Goal: Information Seeking & Learning: Learn about a topic

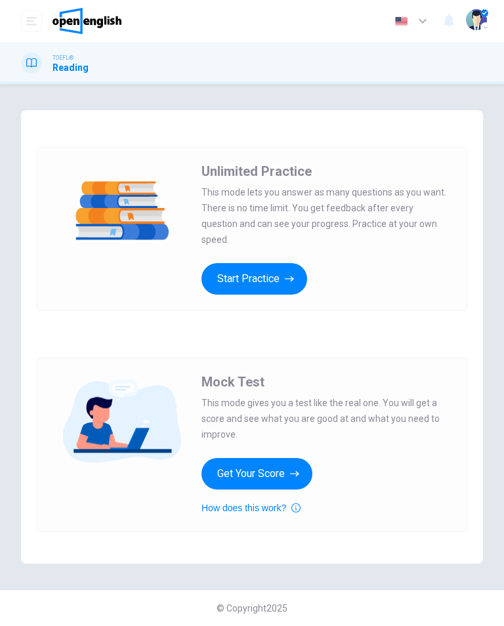
click at [288, 263] on button "Start Practice" at bounding box center [254, 278] width 106 height 31
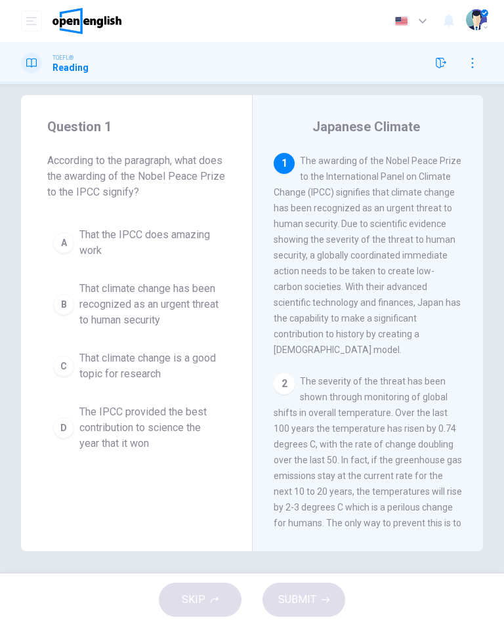
scroll to position [7, 0]
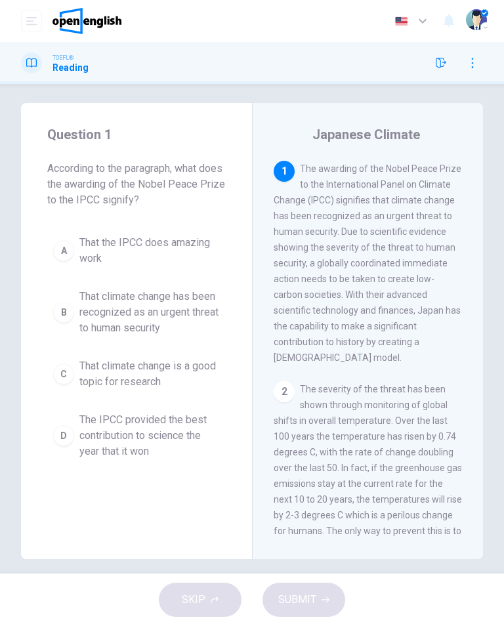
click at [169, 437] on span "The IPCC provided the best contribution to science the year that it won" at bounding box center [149, 435] width 140 height 47
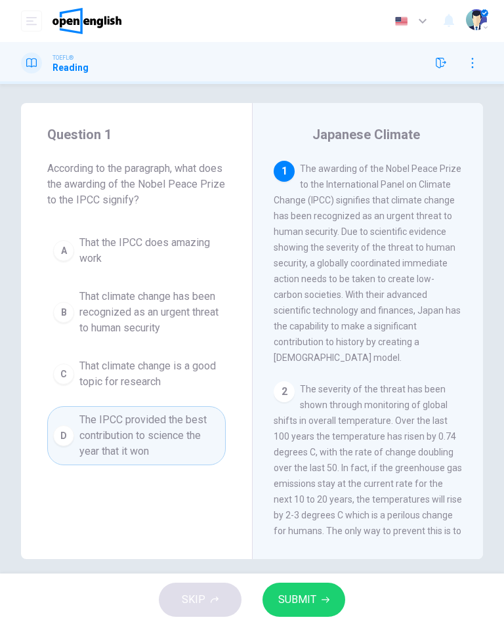
click at [303, 606] on span "SUBMIT" at bounding box center [297, 599] width 38 height 18
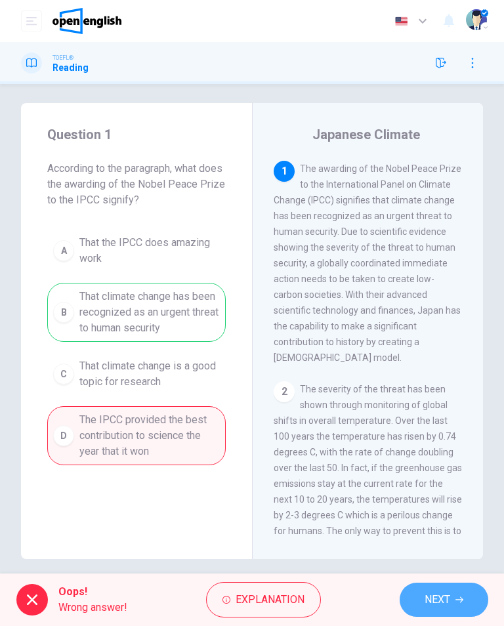
click at [457, 596] on icon "button" at bounding box center [459, 600] width 8 height 8
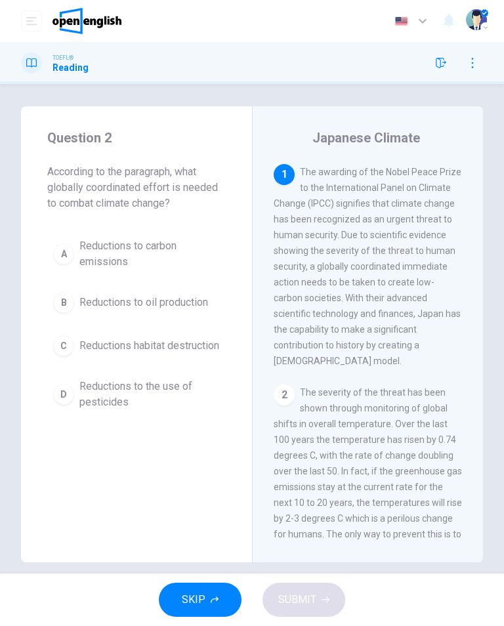
scroll to position [3, 0]
click at [140, 253] on span "Reductions to carbon emissions" at bounding box center [149, 254] width 140 height 31
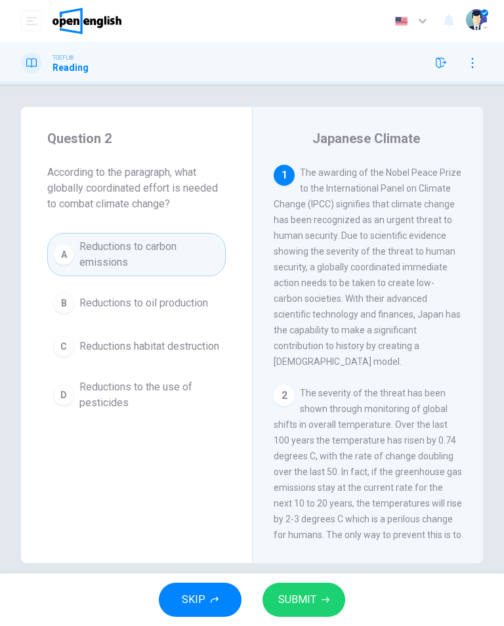
click at [306, 600] on span "SUBMIT" at bounding box center [297, 599] width 38 height 18
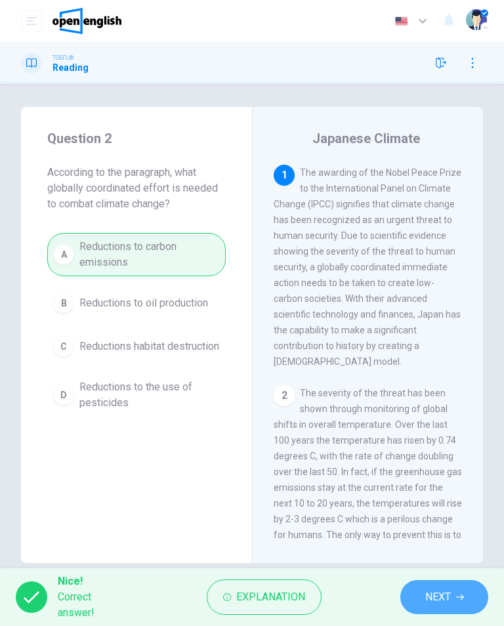
click at [436, 609] on button "NEXT" at bounding box center [444, 597] width 88 height 34
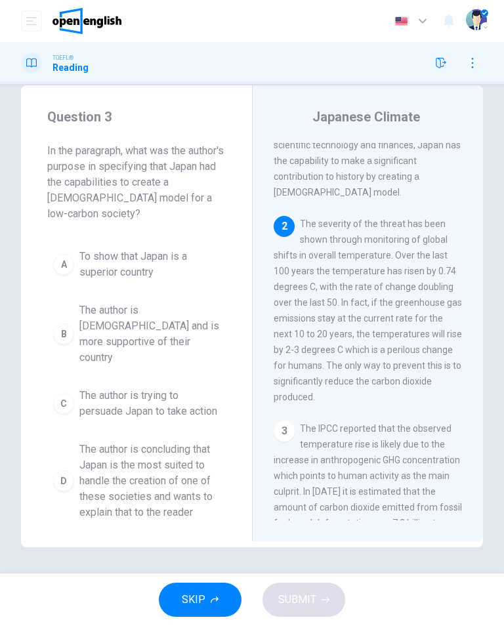
scroll to position [25, 0]
click at [169, 451] on span "The author is concluding that Japan is the most suited to handle the creation o…" at bounding box center [149, 481] width 140 height 79
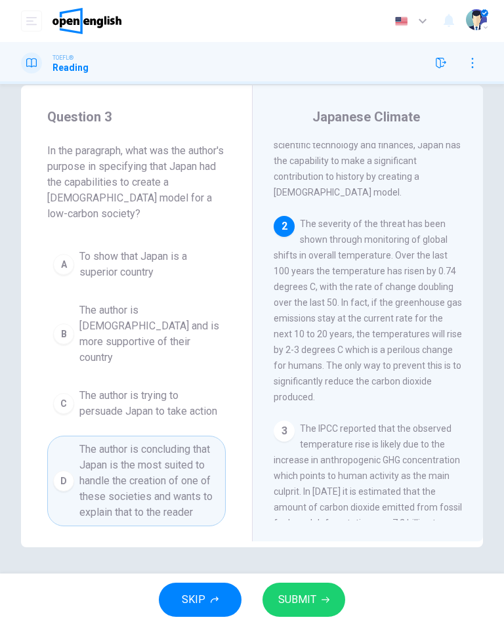
click at [303, 602] on span "SUBMIT" at bounding box center [297, 599] width 38 height 18
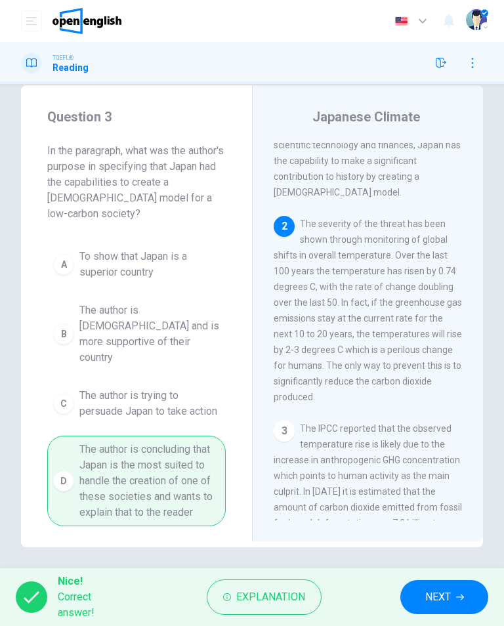
click at [436, 598] on span "NEXT" at bounding box center [438, 597] width 26 height 18
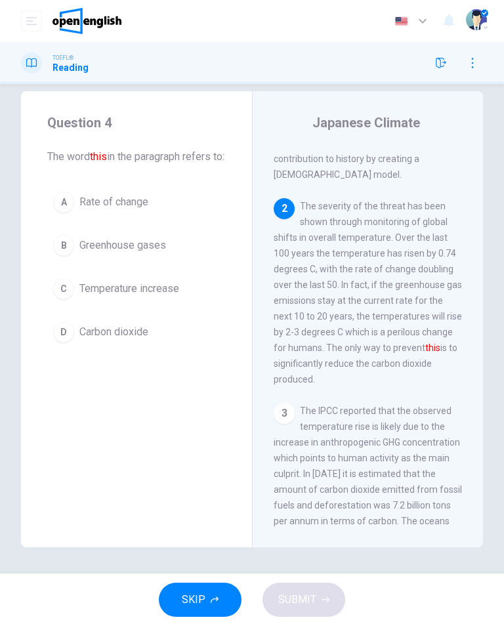
scroll to position [205, 0]
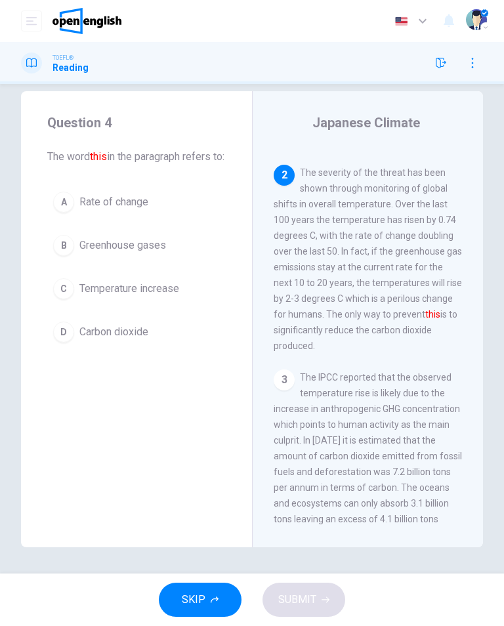
click at [150, 297] on span "Temperature increase" at bounding box center [129, 289] width 100 height 16
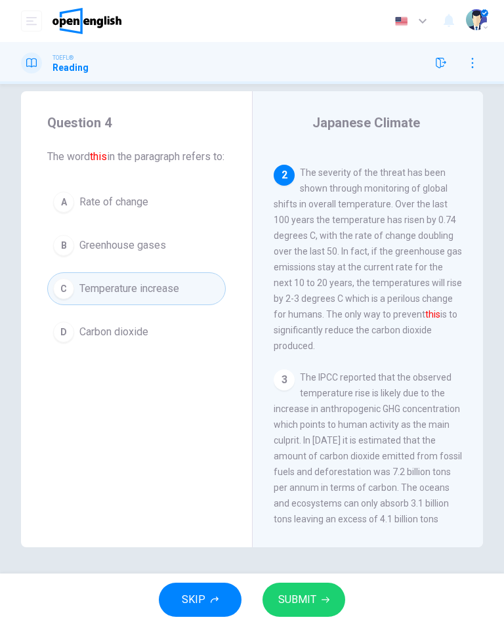
click at [312, 597] on span "SUBMIT" at bounding box center [297, 599] width 38 height 18
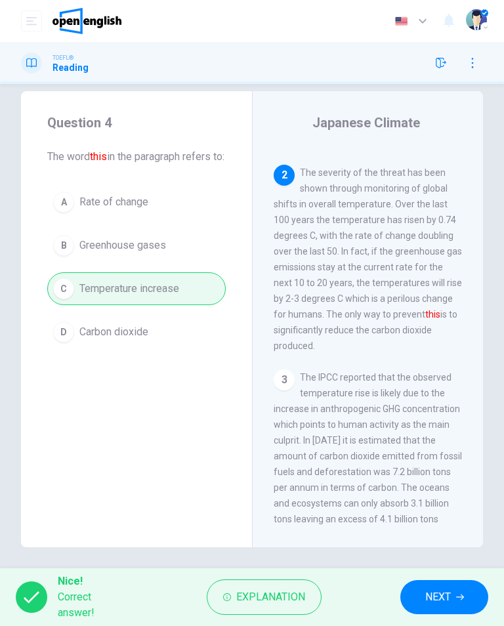
click at [441, 603] on span "NEXT" at bounding box center [438, 597] width 26 height 18
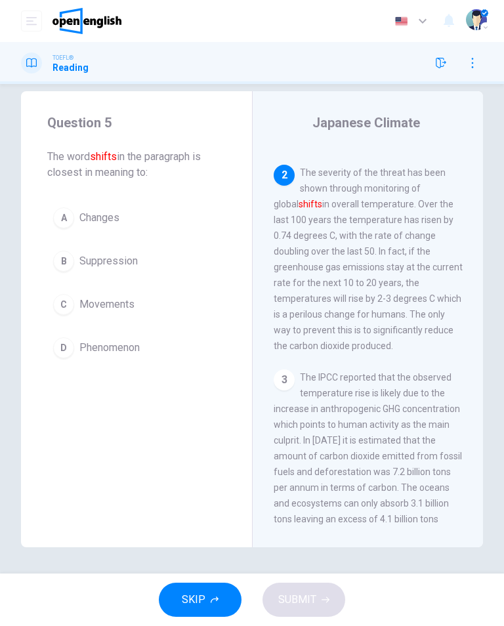
click at [102, 222] on span "Changes" at bounding box center [99, 218] width 40 height 16
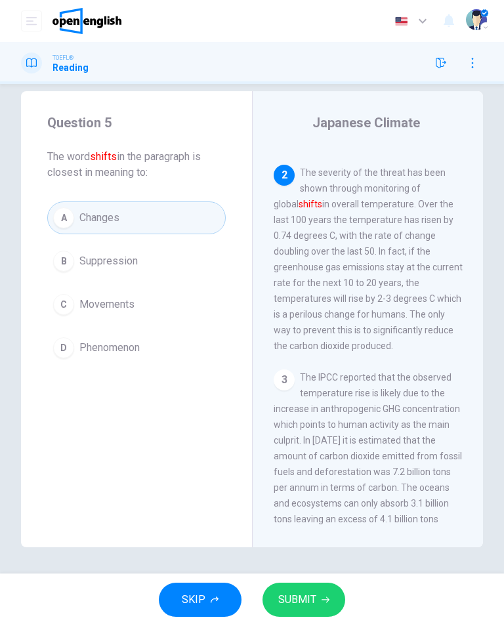
click at [329, 609] on button "SUBMIT" at bounding box center [303, 600] width 83 height 34
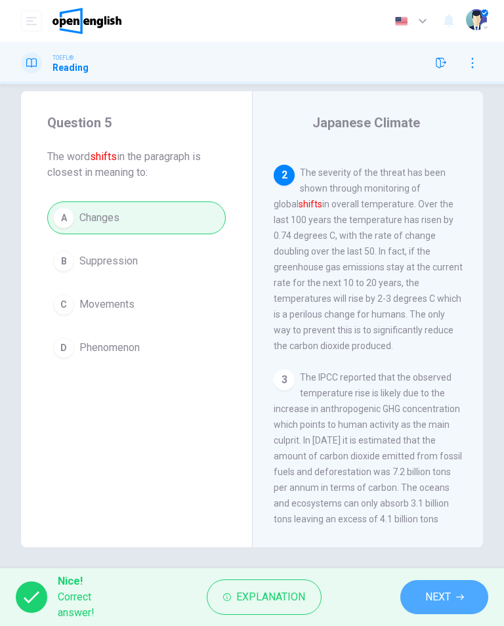
click at [433, 593] on span "NEXT" at bounding box center [438, 597] width 26 height 18
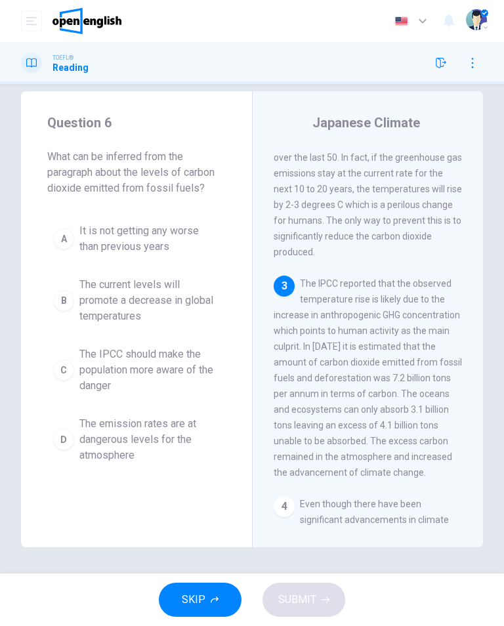
scroll to position [300, 0]
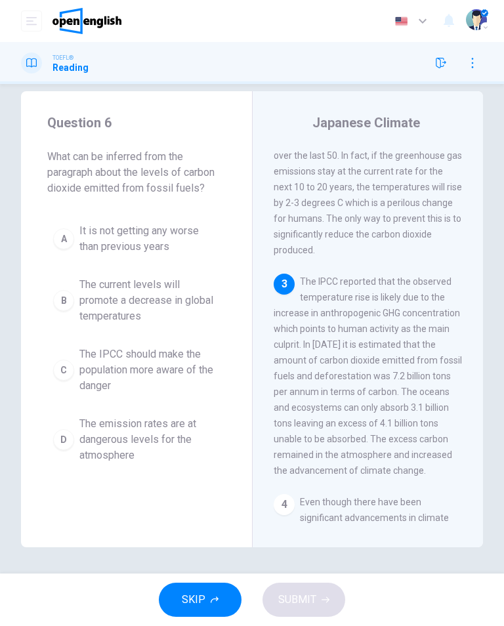
click at [92, 446] on span "The emission rates are at dangerous levels for the atmosphere" at bounding box center [149, 439] width 140 height 47
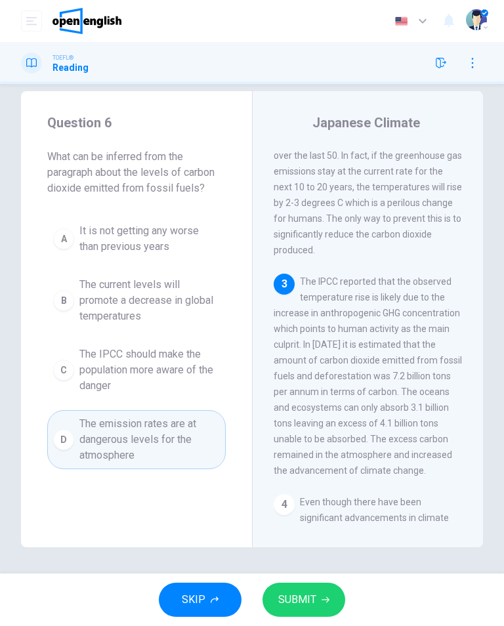
click at [311, 609] on button "SUBMIT" at bounding box center [303, 600] width 83 height 34
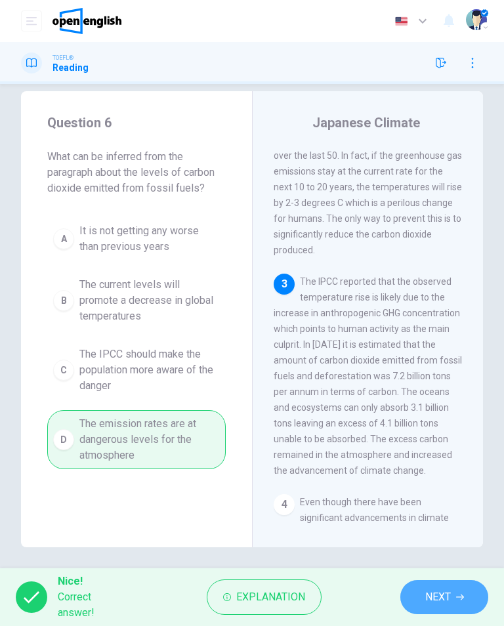
click at [440, 595] on span "NEXT" at bounding box center [438, 597] width 26 height 18
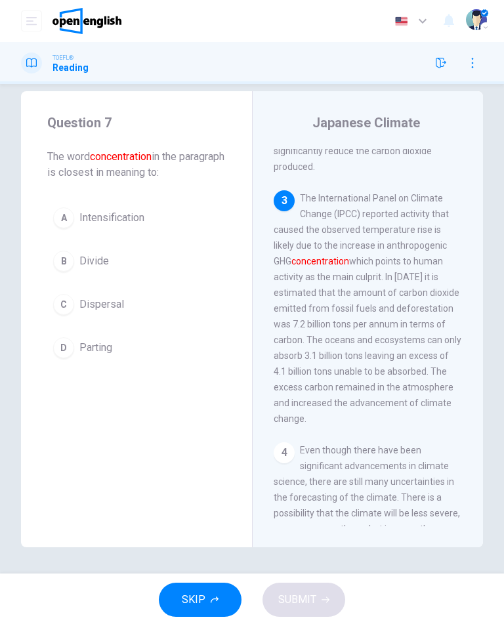
scroll to position [400, 0]
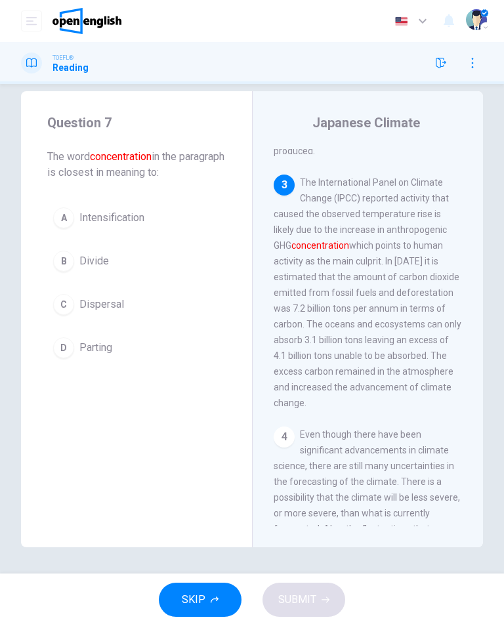
click at [142, 214] on span "Intensification" at bounding box center [111, 218] width 65 height 16
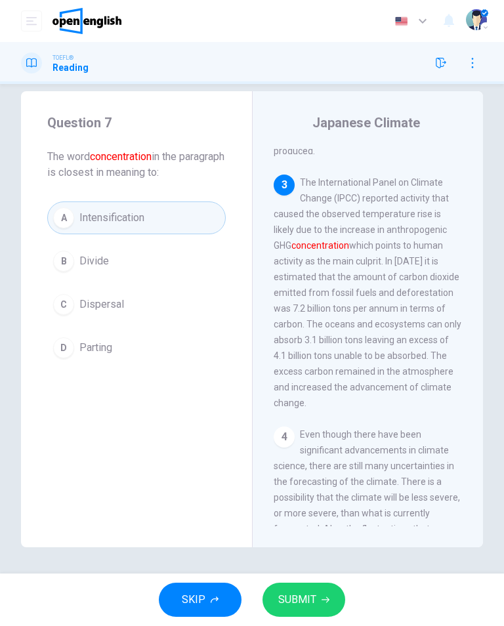
click at [148, 318] on button "C Dispersal" at bounding box center [136, 304] width 178 height 33
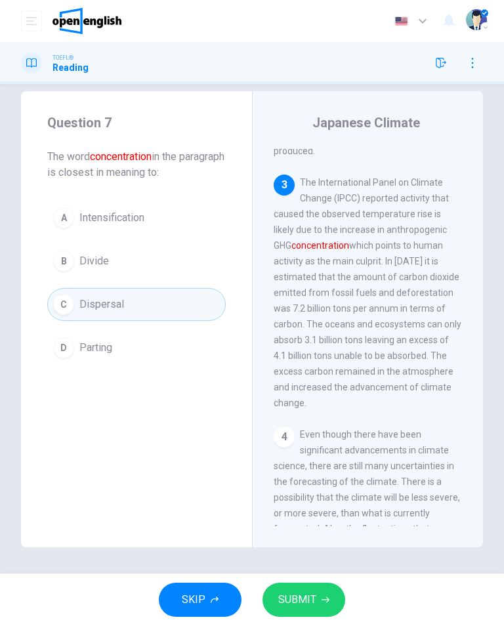
click at [319, 599] on button "SUBMIT" at bounding box center [303, 600] width 83 height 34
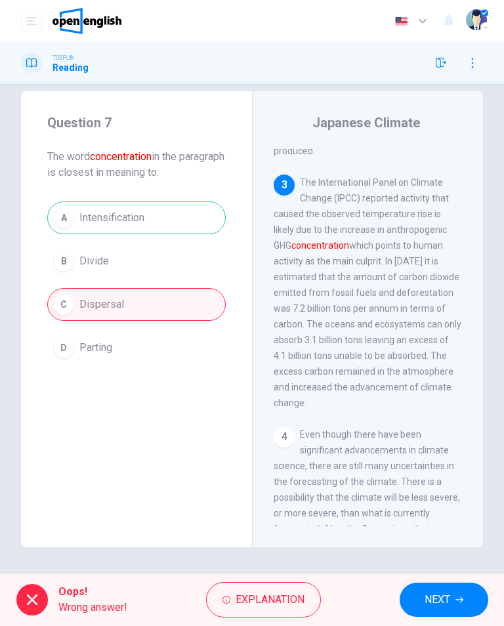
click at [429, 596] on span "NEXT" at bounding box center [437, 599] width 26 height 18
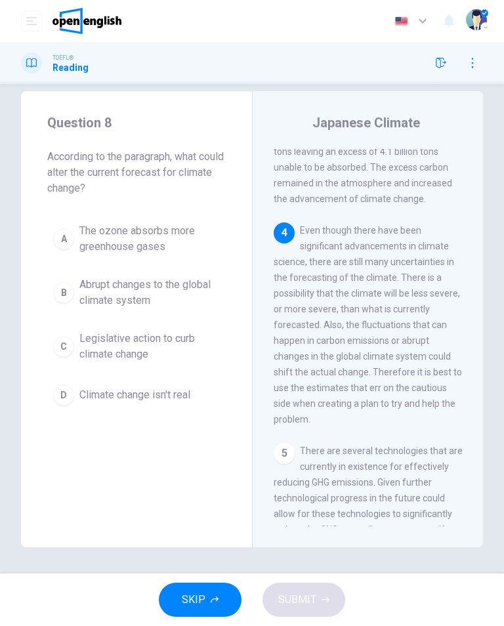
scroll to position [573, 0]
click at [171, 297] on span "Abrupt changes to the global climate system" at bounding box center [149, 292] width 140 height 31
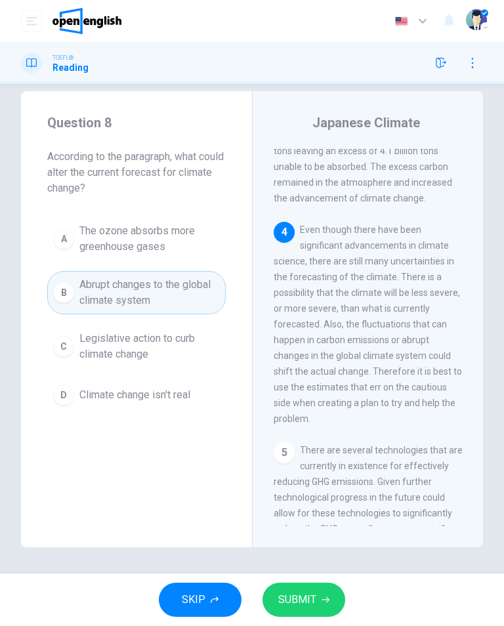
click at [321, 592] on button "SUBMIT" at bounding box center [303, 600] width 83 height 34
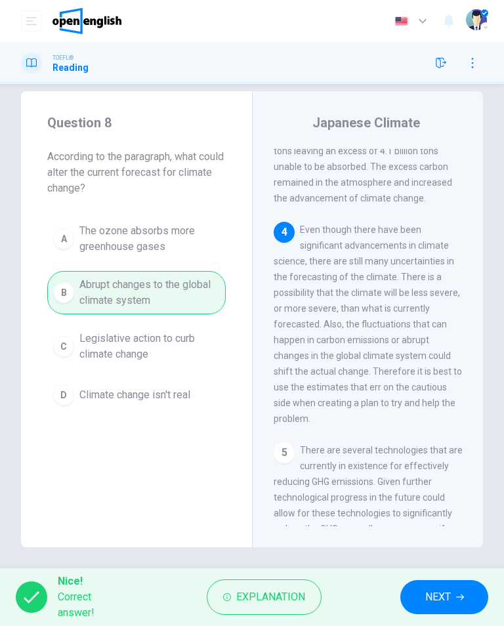
click at [440, 606] on span "NEXT" at bounding box center [438, 597] width 26 height 18
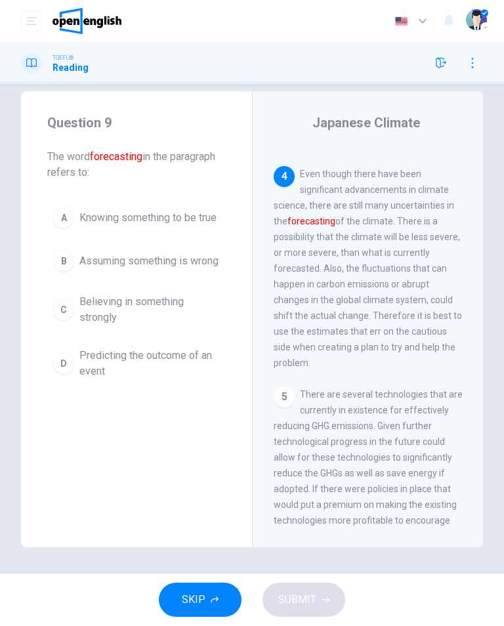
scroll to position [630, 0]
click at [196, 377] on span "Predicting the outcome of an event" at bounding box center [149, 363] width 140 height 31
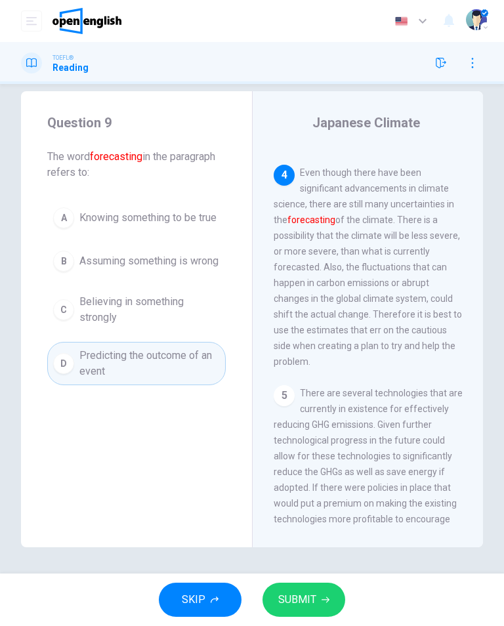
click at [321, 607] on button "SUBMIT" at bounding box center [303, 600] width 83 height 34
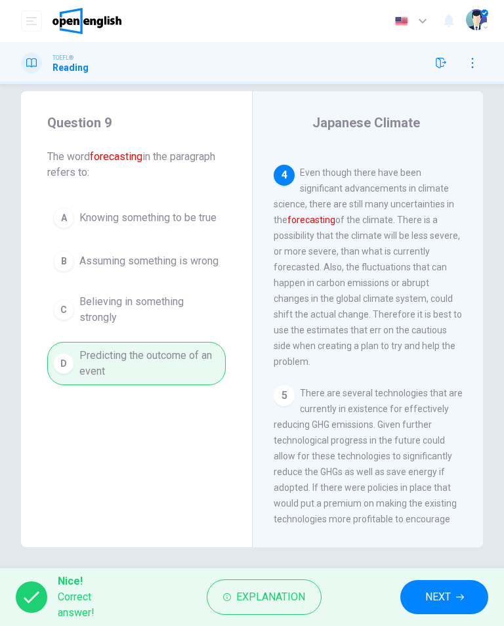
click at [443, 597] on span "NEXT" at bounding box center [438, 597] width 26 height 18
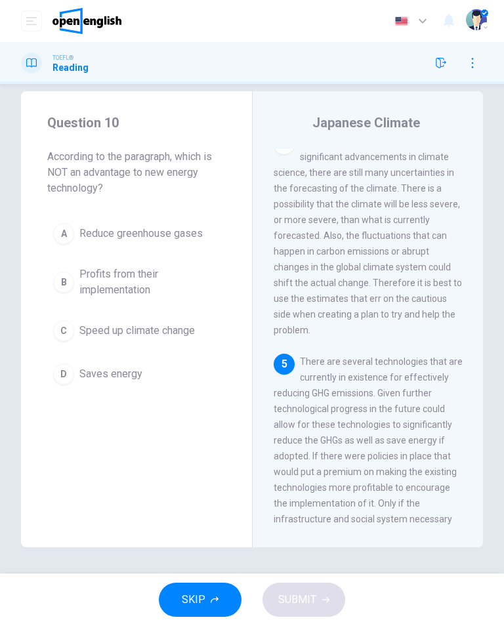
scroll to position [662, 0]
click at [207, 322] on button "C Speed up climate change" at bounding box center [136, 330] width 178 height 33
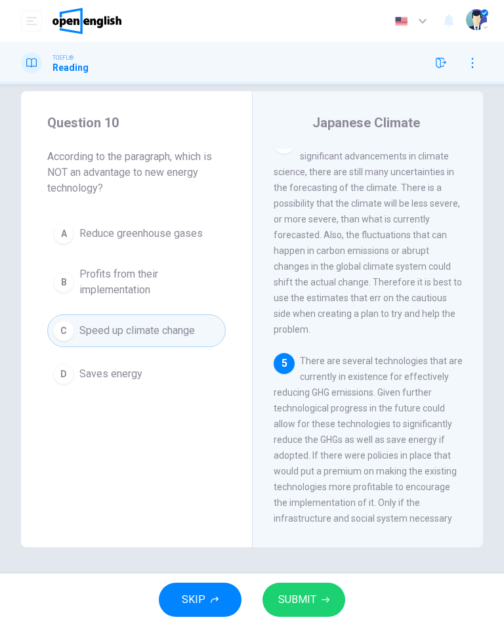
click at [328, 602] on icon "button" at bounding box center [325, 600] width 8 height 8
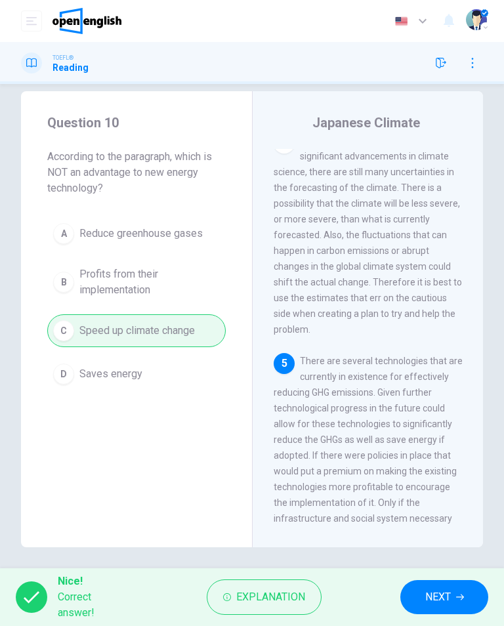
click at [444, 598] on span "NEXT" at bounding box center [438, 597] width 26 height 18
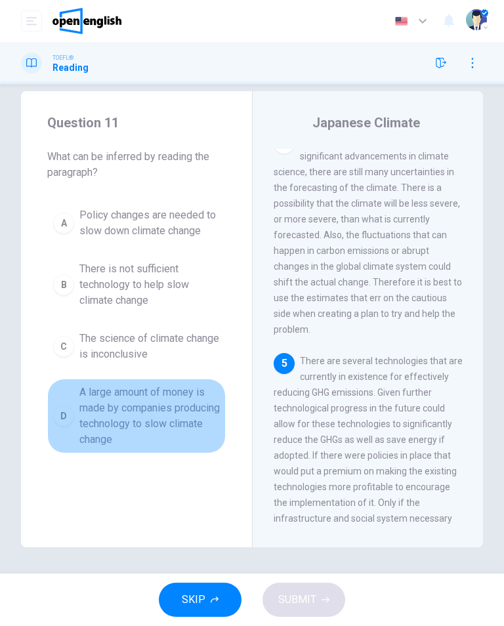
click at [176, 401] on span "A large amount of money is made by companies producing technology to slow clima…" at bounding box center [149, 415] width 140 height 63
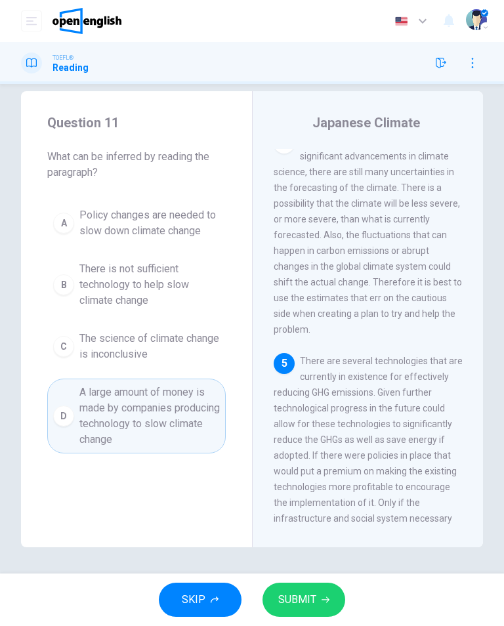
click at [310, 606] on span "SUBMIT" at bounding box center [297, 599] width 38 height 18
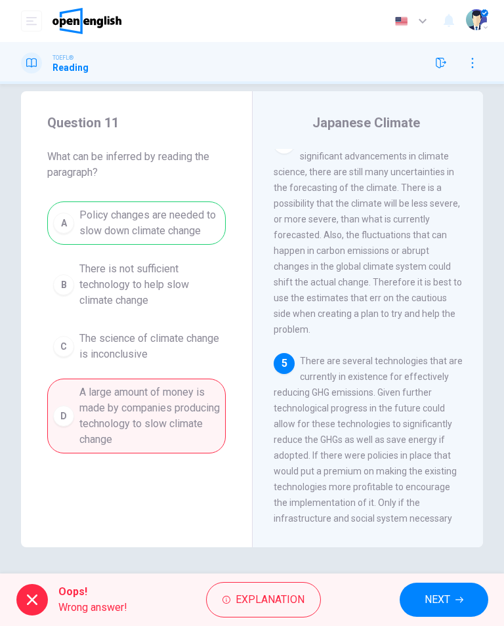
click at [443, 597] on span "NEXT" at bounding box center [437, 599] width 26 height 18
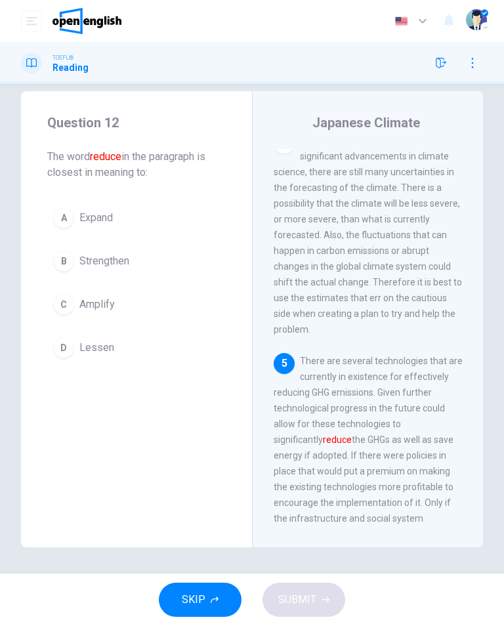
click at [163, 262] on button "B Strengthen" at bounding box center [136, 261] width 178 height 33
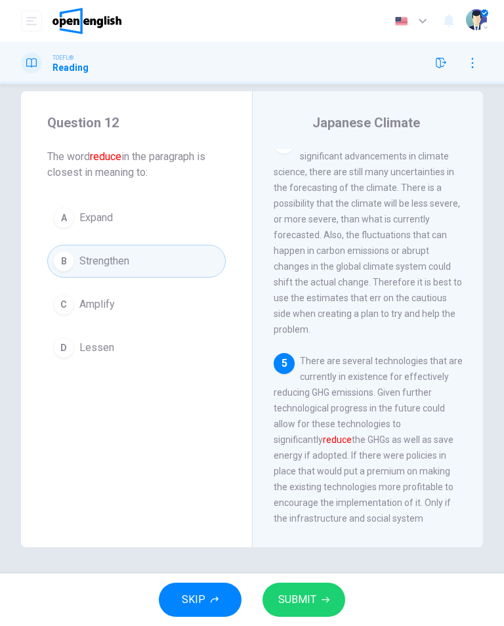
click at [316, 606] on button "SUBMIT" at bounding box center [303, 600] width 83 height 34
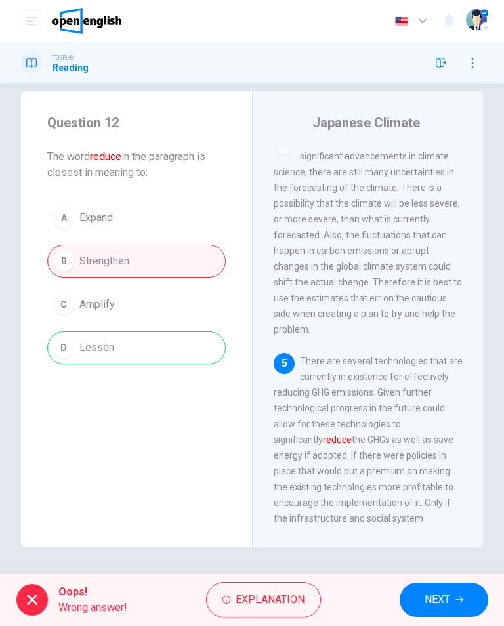
click at [443, 595] on span "NEXT" at bounding box center [437, 599] width 26 height 18
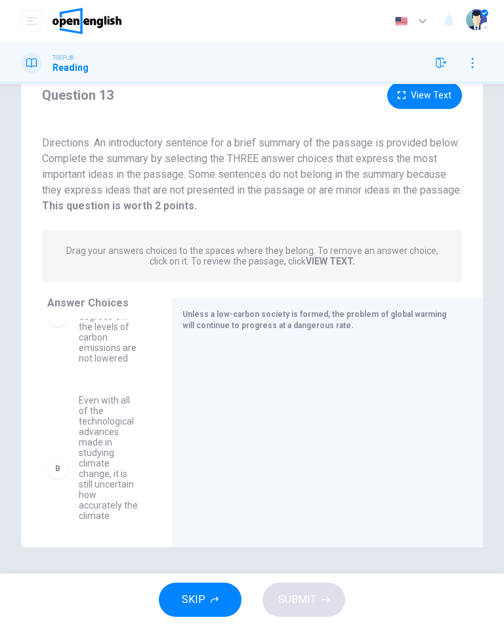
scroll to position [69, 0]
click at [100, 496] on span "Even with all of the technological advances made in studying climate change, it…" at bounding box center [110, 459] width 62 height 147
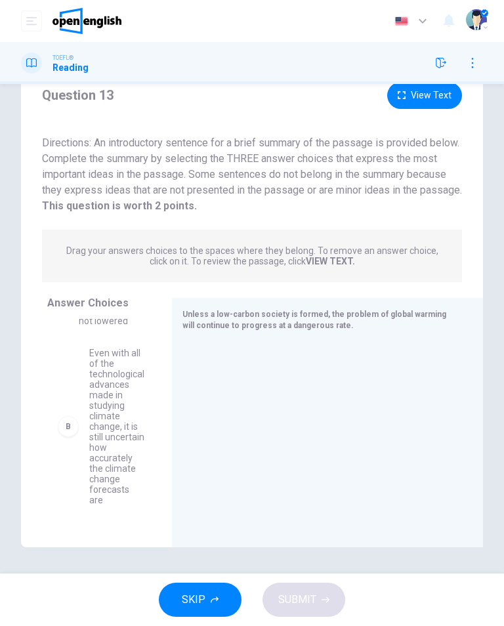
scroll to position [99, 0]
click at [119, 436] on div "A Global temperatures will increase by 2-3 degrees C if the levels of carbon em…" at bounding box center [104, 420] width 114 height 202
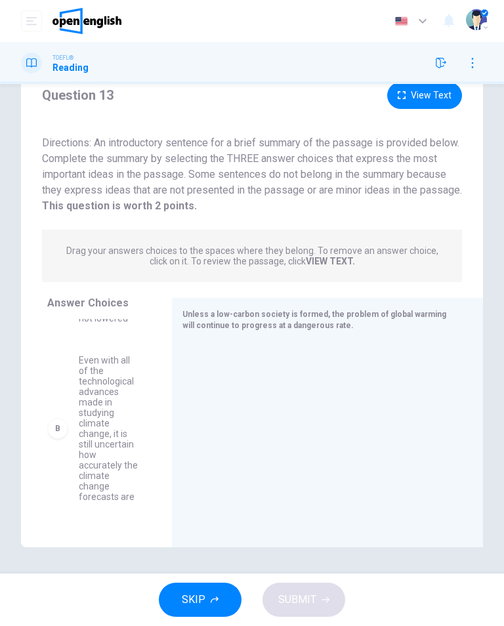
click at [115, 438] on span "Even with all of the technological advances made in studying climate change, it…" at bounding box center [110, 428] width 62 height 147
click at [244, 376] on div at bounding box center [321, 429] width 279 height 176
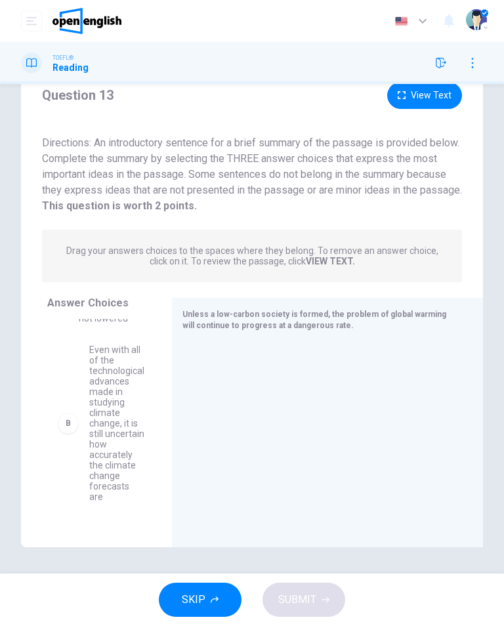
click at [92, 430] on div "A Global temperatures will increase by 2-3 degrees C if the levels of carbon em…" at bounding box center [104, 420] width 114 height 202
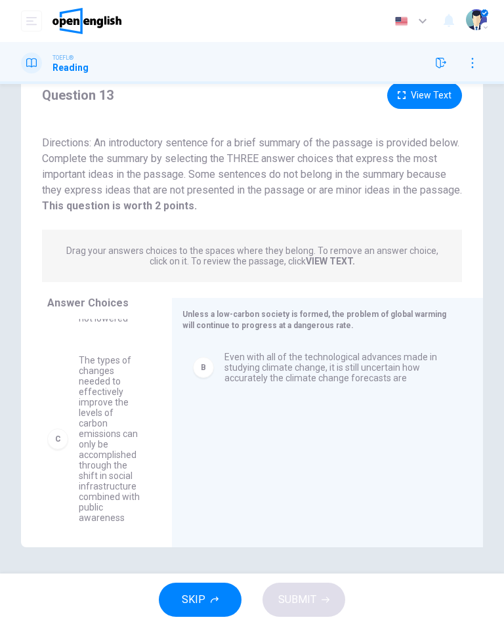
click at [248, 411] on div "B Even with all of the technological advances made in studying climate change, …" at bounding box center [321, 429] width 279 height 176
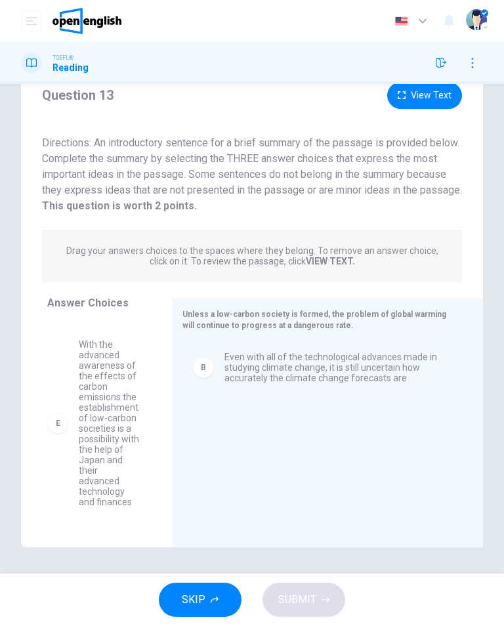
scroll to position [429, 0]
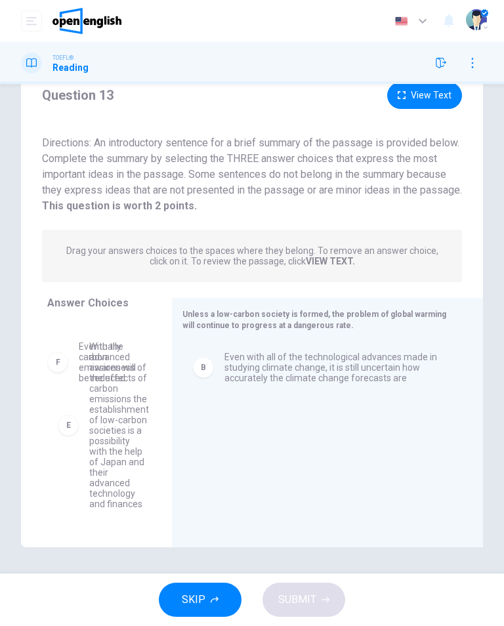
click at [109, 442] on div "A Global temperatures will increase by 2-3 degrees C if the levels of carbon em…" at bounding box center [104, 420] width 114 height 202
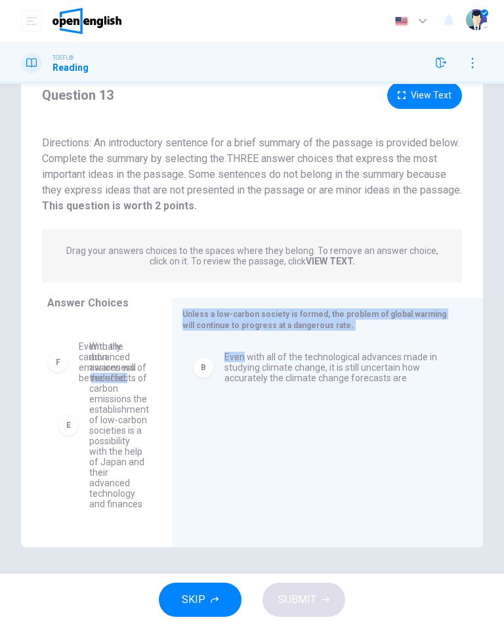
click at [114, 445] on div "A Global temperatures will increase by 2-3 degrees C if the levels of carbon em…" at bounding box center [104, 420] width 114 height 202
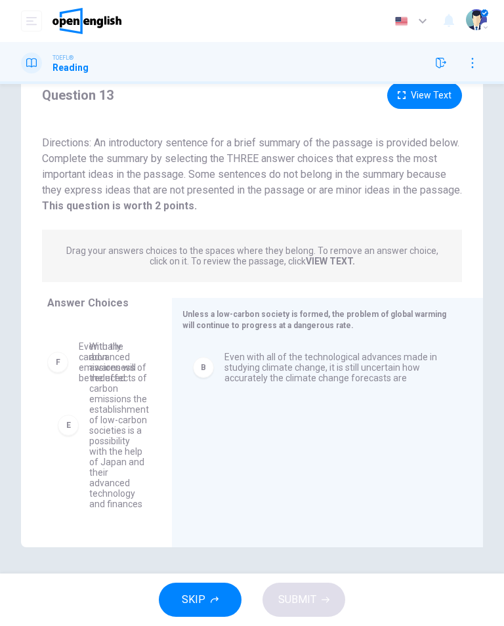
click at [115, 451] on div "A Global temperatures will increase by 2-3 degrees C if the levels of carbon em…" at bounding box center [104, 420] width 114 height 202
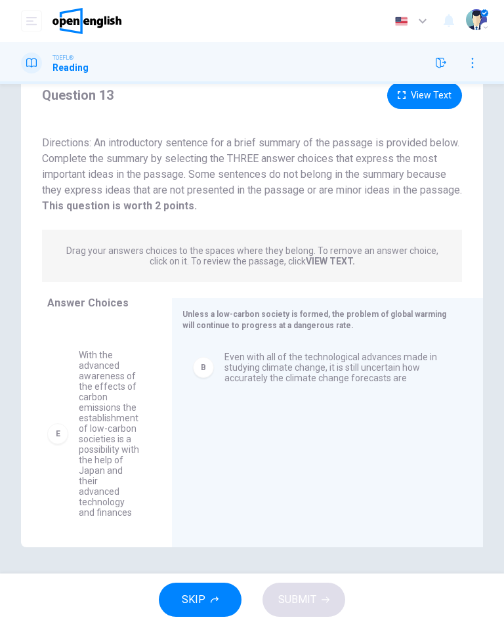
scroll to position [417, 0]
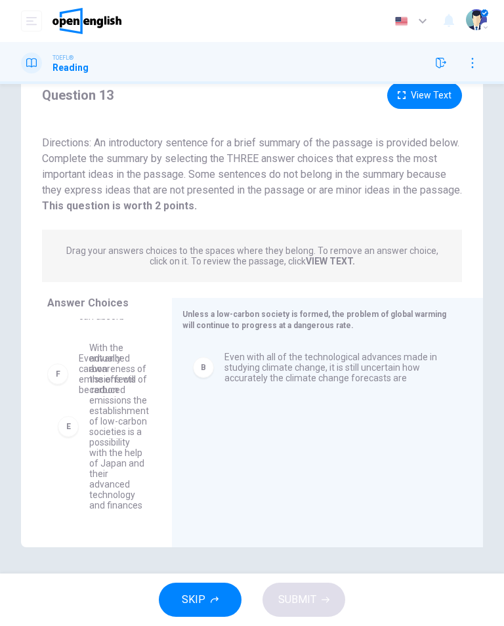
click at [112, 457] on div "A Global temperatures will increase by 2-3 degrees C if the levels of carbon em…" at bounding box center [104, 420] width 114 height 202
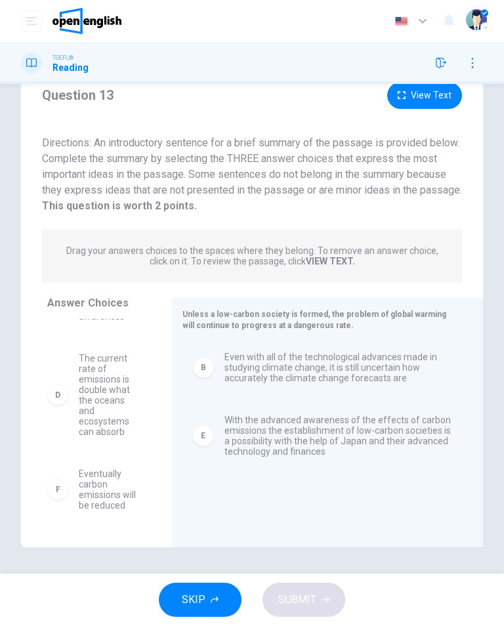
click at [392, 415] on span "With the advanced awareness of the effects of carbon emissions the establishmen…" at bounding box center [337, 436] width 227 height 42
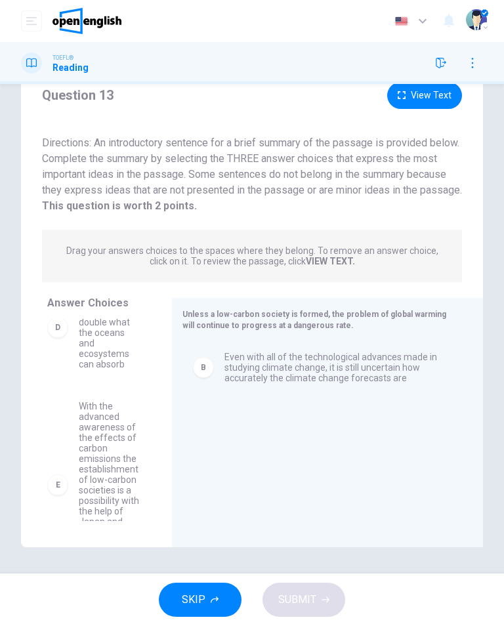
scroll to position [377, 0]
click at [104, 438] on span "With the advanced awareness of the effects of carbon emissions the establishmen…" at bounding box center [110, 478] width 62 height 168
click at [103, 463] on span "With the advanced awareness of the effects of carbon emissions the establishmen…" at bounding box center [110, 478] width 62 height 168
click at [102, 493] on span "With the advanced awareness of the effects of carbon emissions the establishmen…" at bounding box center [110, 476] width 62 height 168
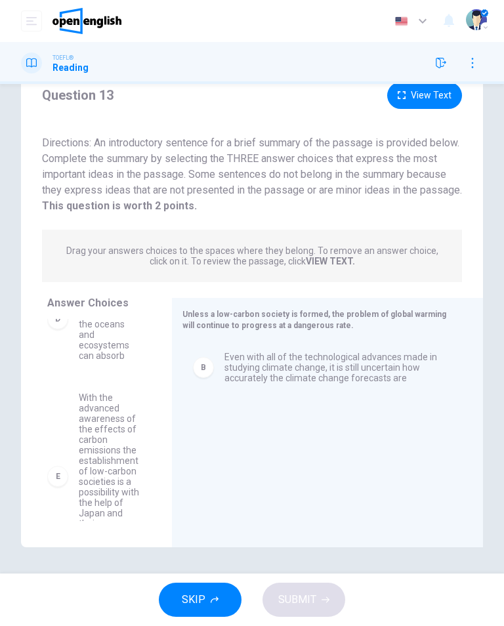
click at [110, 472] on span "With the advanced awareness of the effects of carbon emissions the establishmen…" at bounding box center [110, 476] width 62 height 168
click at [96, 464] on span "With the advanced awareness of the effects of carbon emissions the establishmen…" at bounding box center [110, 476] width 62 height 168
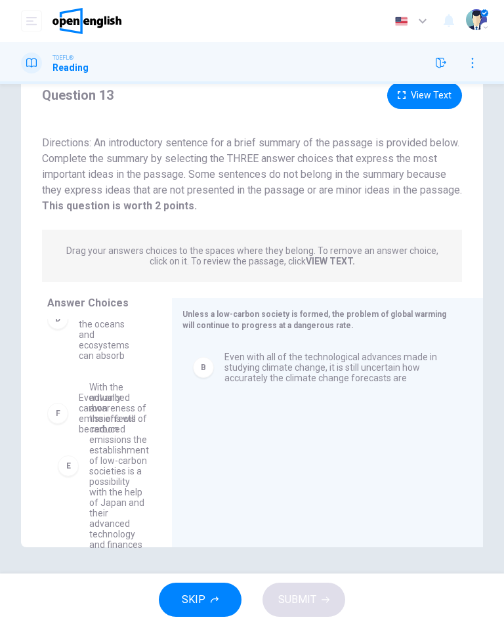
click at [104, 463] on div "A Global temperatures will increase by 2-3 degrees C if the levels of carbon em…" at bounding box center [104, 420] width 114 height 202
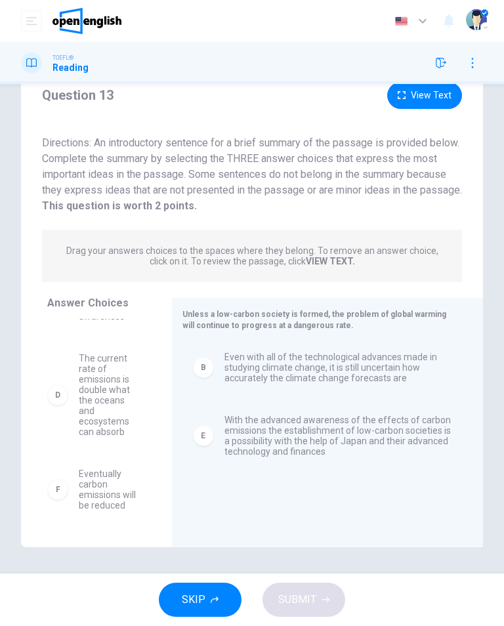
scroll to position [291, 0]
click at [399, 519] on div "Unless a low-carbon society is formed, the problem of global warming will conti…" at bounding box center [327, 422] width 311 height 249
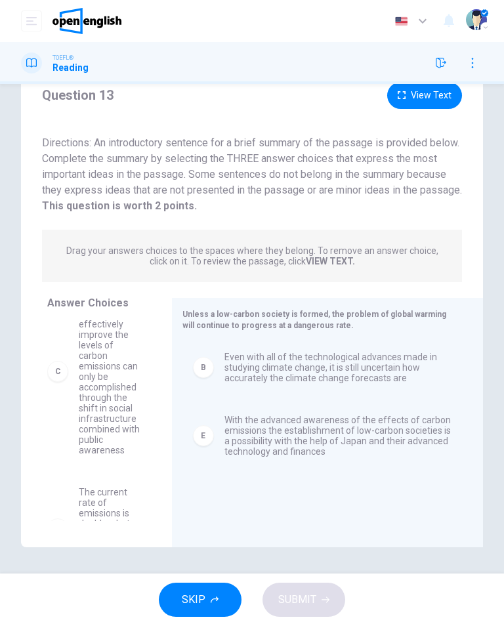
scroll to position [169, 0]
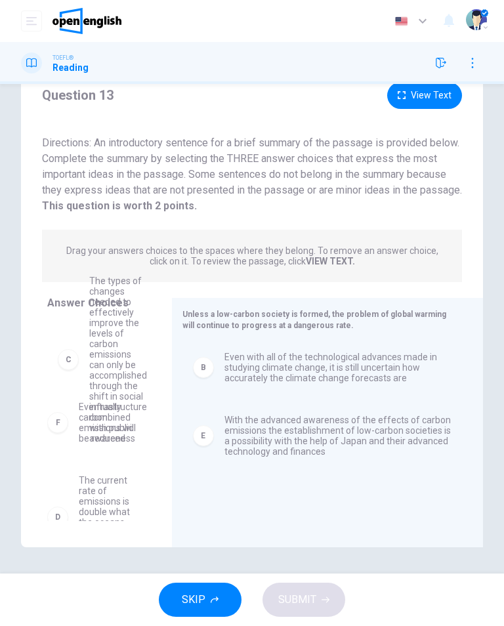
click at [107, 410] on div "A Global temperatures will increase by 2-3 degrees C if the levels of carbon em…" at bounding box center [104, 420] width 114 height 202
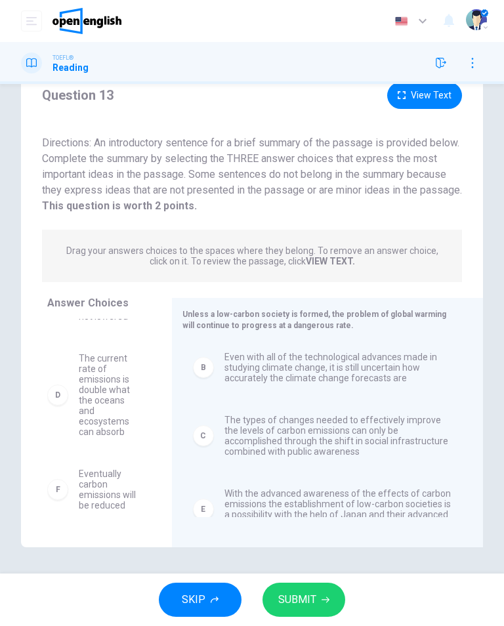
scroll to position [92, 0]
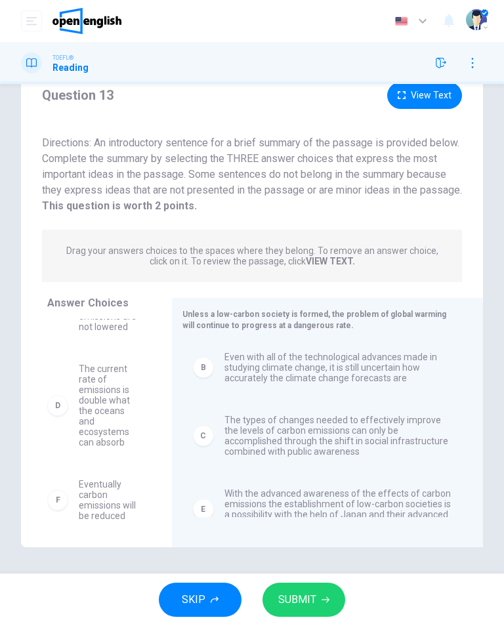
click at [315, 606] on span "SUBMIT" at bounding box center [297, 599] width 38 height 18
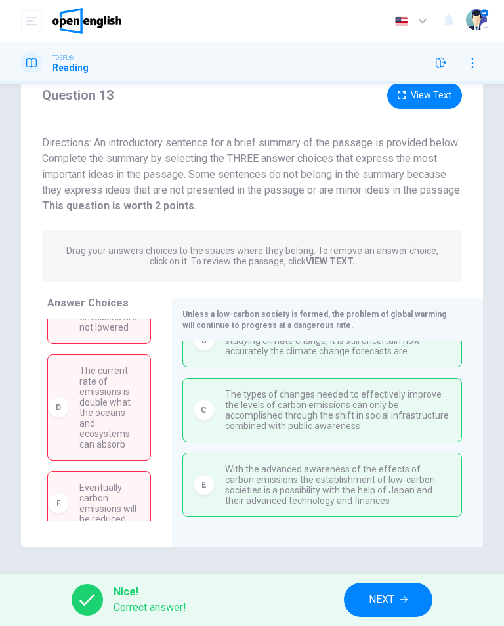
scroll to position [28, 0]
click at [400, 599] on button "NEXT" at bounding box center [388, 600] width 89 height 34
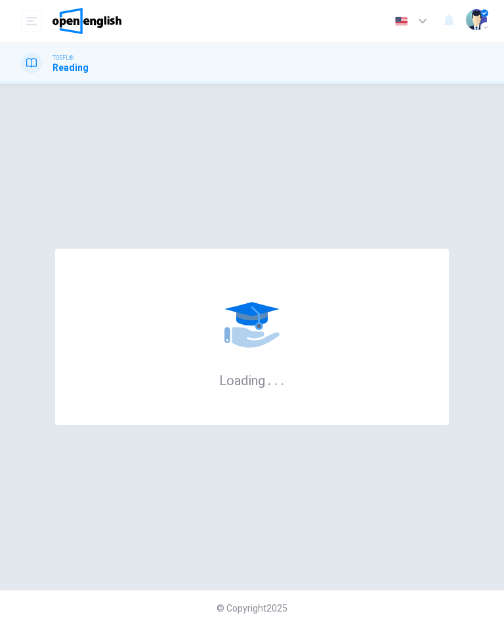
scroll to position [0, 0]
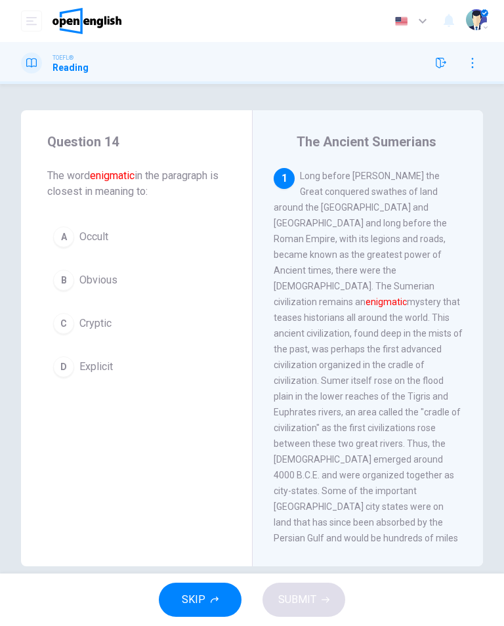
click at [439, 58] on icon "button" at bounding box center [441, 63] width 10 height 10
